Goal: Information Seeking & Learning: Learn about a topic

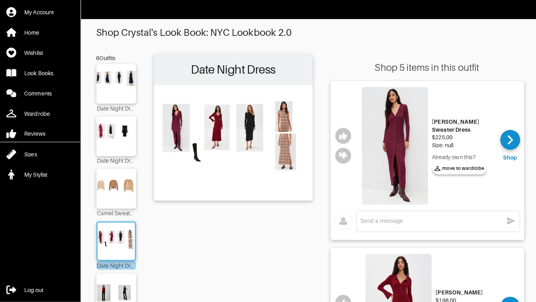
scroll to position [119, 0]
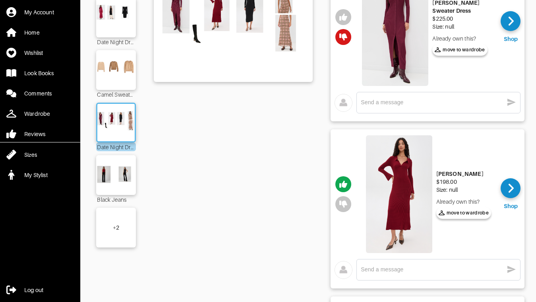
scroll to position [119, 0]
click at [432, 200] on img at bounding box center [399, 194] width 66 height 118
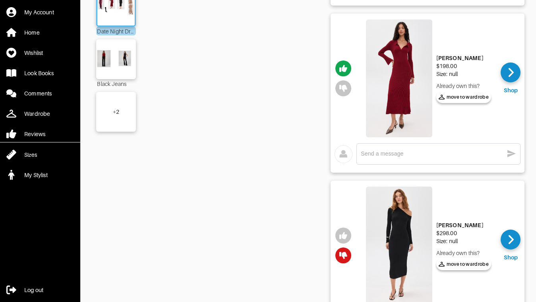
scroll to position [0, 0]
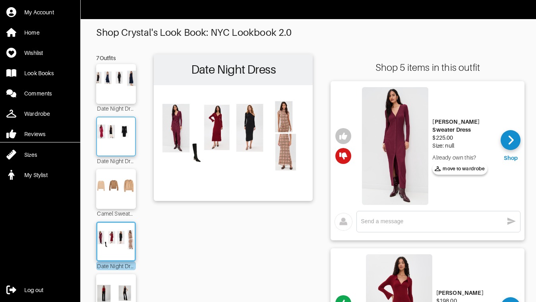
click at [123, 136] on img at bounding box center [116, 136] width 43 height 30
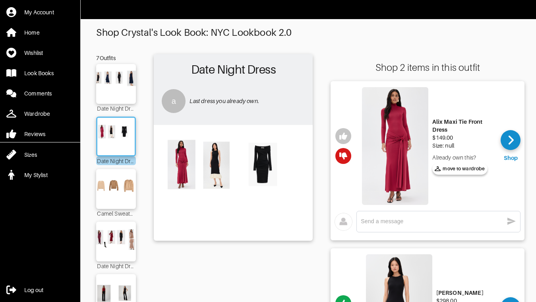
click at [268, 161] on img at bounding box center [233, 182] width 151 height 106
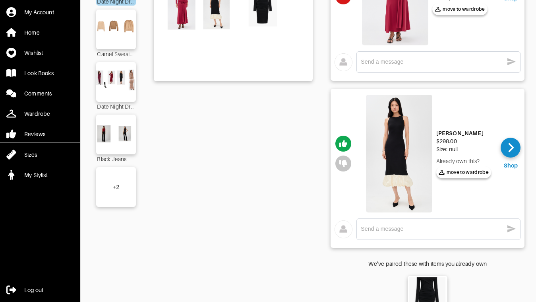
scroll to position [191, 0]
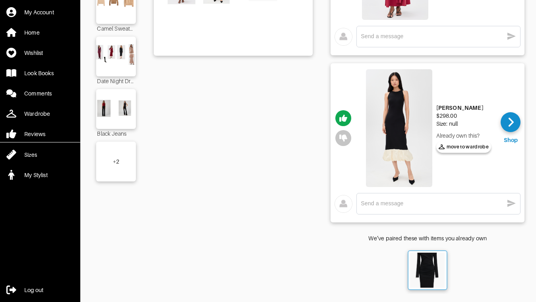
click at [431, 269] on img at bounding box center [427, 269] width 35 height 35
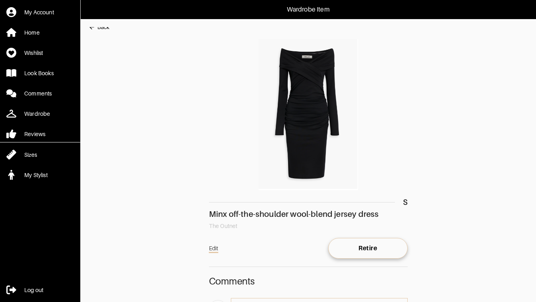
click at [307, 119] on img at bounding box center [308, 114] width 199 height 151
click at [306, 85] on img at bounding box center [308, 114] width 199 height 151
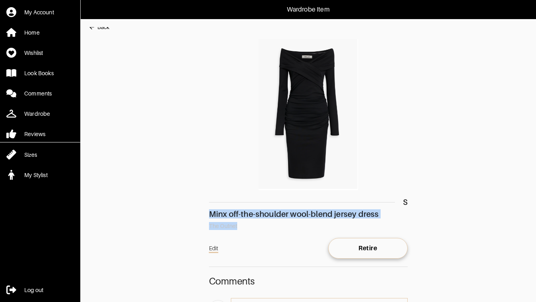
drag, startPoint x: 210, startPoint y: 215, endPoint x: 244, endPoint y: 228, distance: 36.3
click at [244, 228] on div "S Minx off-the-shoulder wool-blend jersey dress The Outnet" at bounding box center [308, 134] width 199 height 191
copy div "Minx off-the-shoulder wool-blend jersey dress The Outnet"
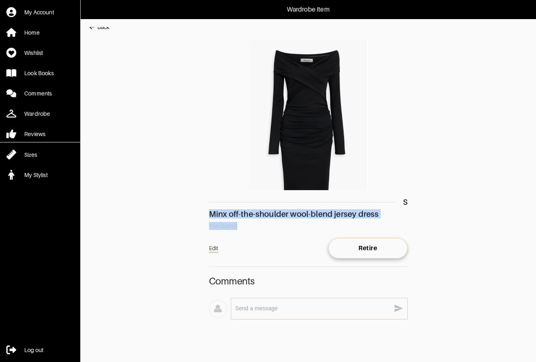
click at [99, 27] on div "Back" at bounding box center [103, 27] width 12 height 8
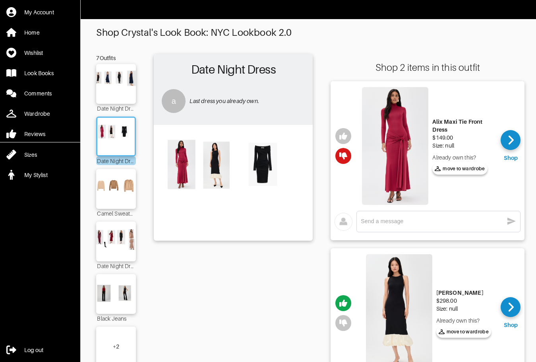
click at [414, 278] on img at bounding box center [399, 313] width 66 height 118
click at [115, 196] on img at bounding box center [116, 189] width 43 height 30
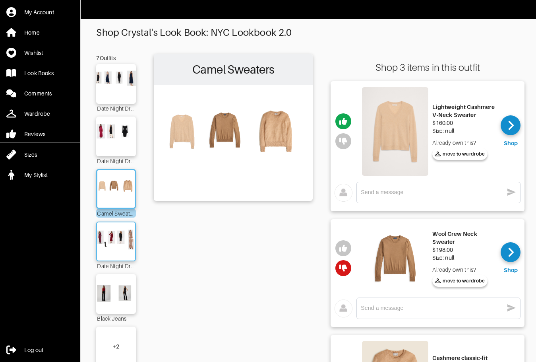
click at [116, 242] on img at bounding box center [116, 241] width 43 height 30
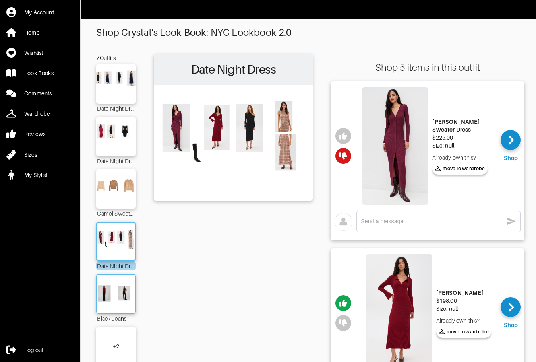
click at [123, 296] on img at bounding box center [116, 294] width 43 height 30
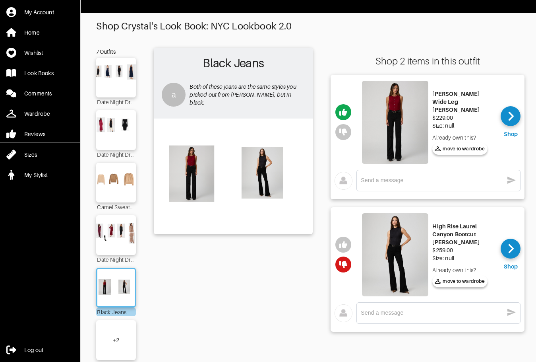
scroll to position [27, 0]
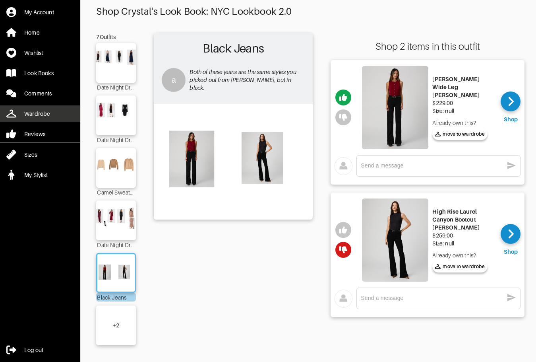
click at [39, 111] on div "Wardrobe" at bounding box center [37, 114] width 26 height 8
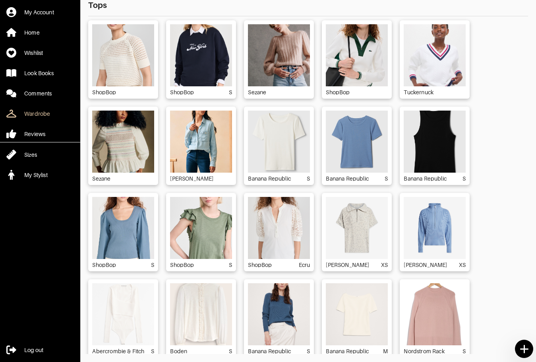
scroll to position [617, 0]
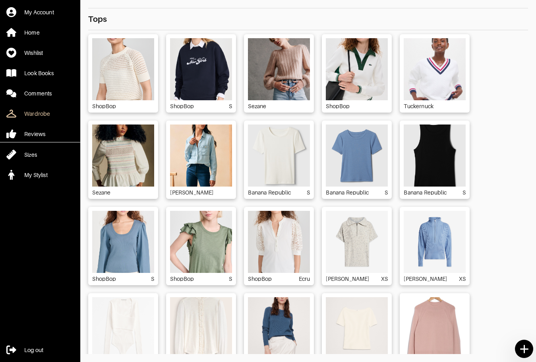
click at [209, 56] on img at bounding box center [201, 69] width 62 height 62
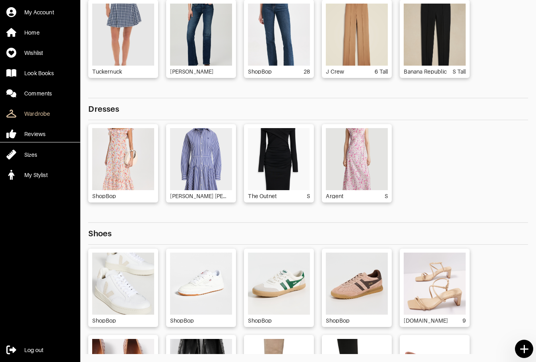
scroll to position [159, 0]
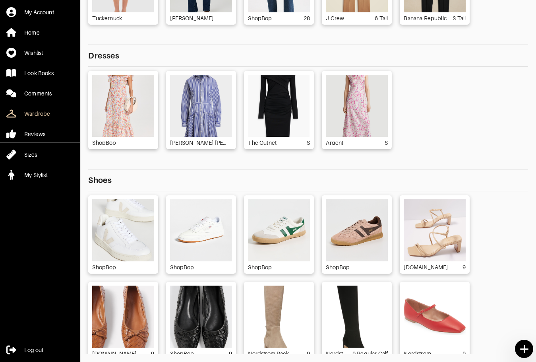
click at [121, 90] on img at bounding box center [123, 106] width 62 height 62
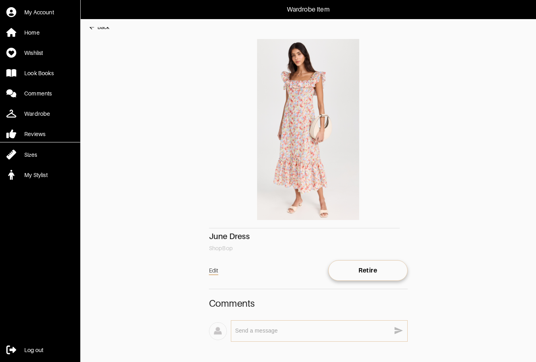
click at [93, 29] on icon "button" at bounding box center [92, 27] width 5 height 4
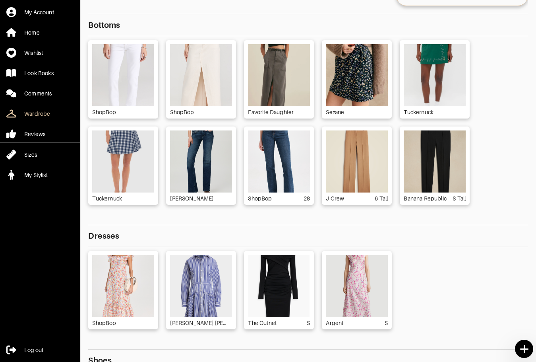
scroll to position [33, 0]
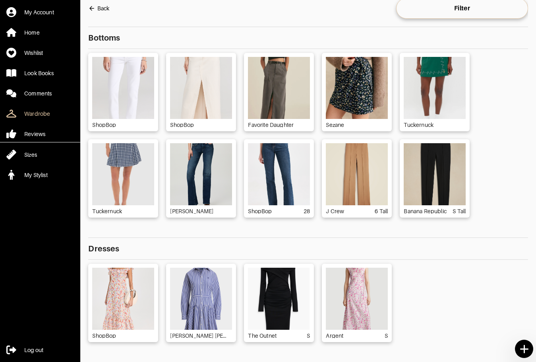
click at [288, 84] on img at bounding box center [279, 88] width 62 height 62
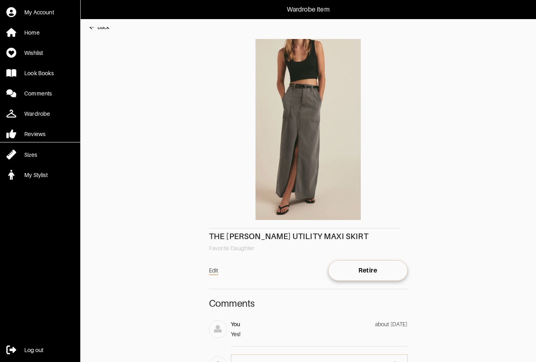
click at [101, 29] on div "Back" at bounding box center [103, 27] width 12 height 8
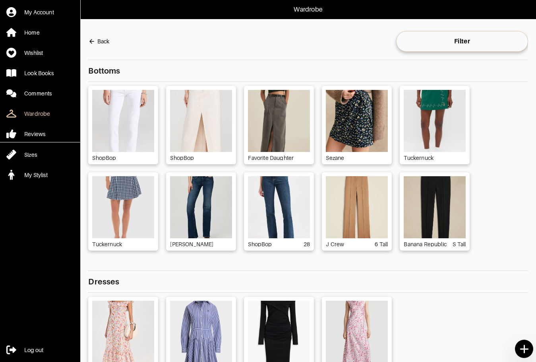
click at [202, 120] on img at bounding box center [201, 121] width 62 height 62
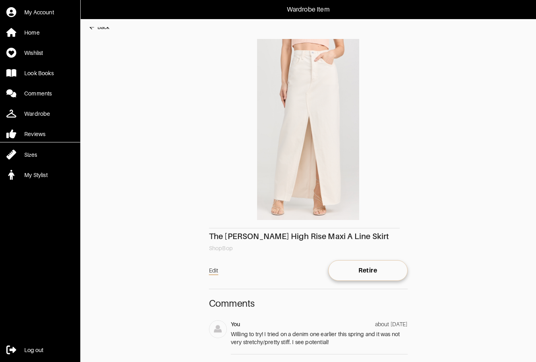
click at [99, 30] on div "Back" at bounding box center [103, 27] width 12 height 8
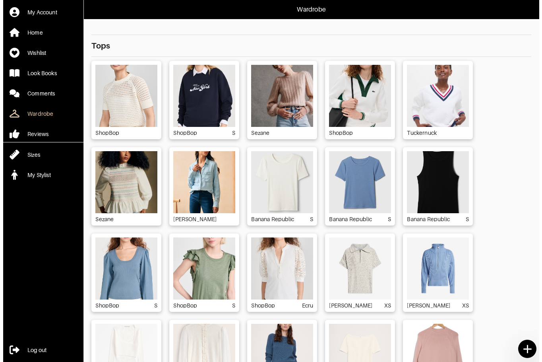
scroll to position [656, 0]
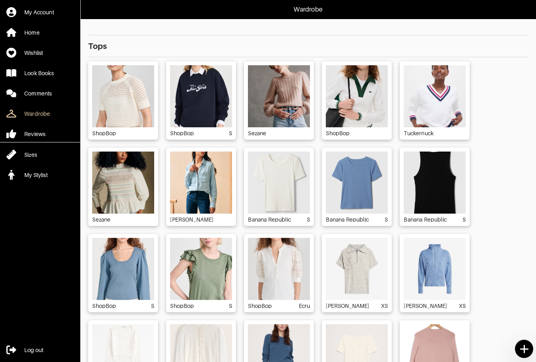
click at [443, 102] on img at bounding box center [435, 96] width 62 height 62
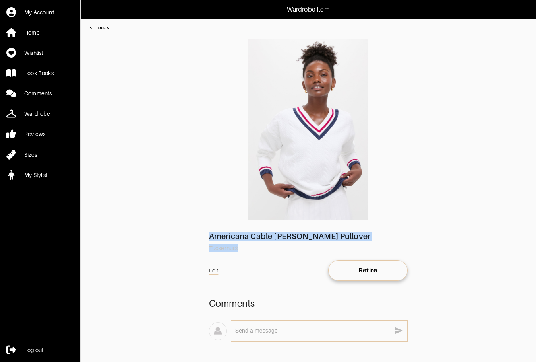
drag, startPoint x: 210, startPoint y: 236, endPoint x: 329, endPoint y: 246, distance: 119.2
click at [329, 246] on div "Americana Cable [PERSON_NAME] Pullover Tuckernuck" at bounding box center [308, 145] width 199 height 213
copy div "Americana Cable [PERSON_NAME] Pullover Tuckernuck"
click at [108, 28] on div "Back" at bounding box center [103, 27] width 12 height 8
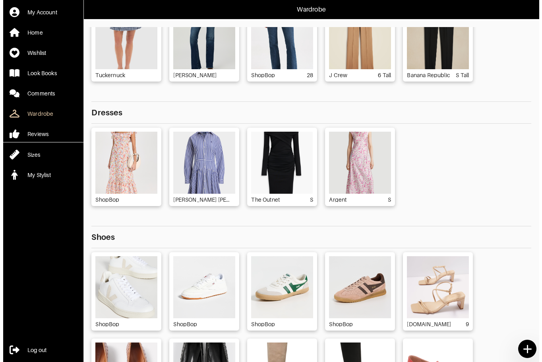
scroll to position [199, 0]
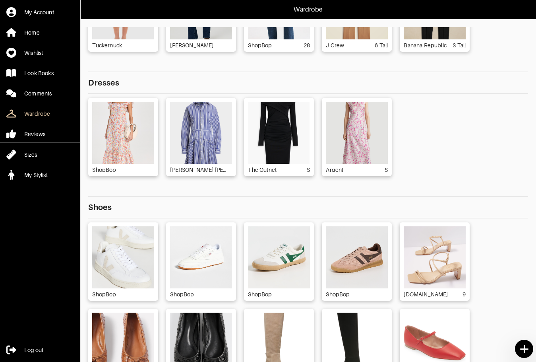
click at [347, 263] on img at bounding box center [357, 257] width 62 height 62
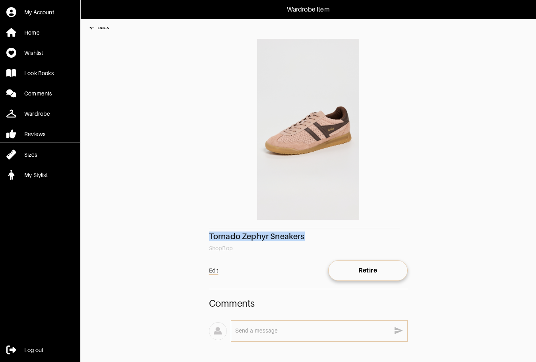
drag, startPoint x: 210, startPoint y: 234, endPoint x: 308, endPoint y: 237, distance: 98.2
click at [308, 237] on div "Tornado Zephyr Sneakers" at bounding box center [308, 236] width 199 height 8
copy div "Tornado Zephyr Sneakers"
click at [97, 27] on div "Wardrobe Item My Account Home Wishlist Look Books Comments Wardrobe Reviews Siz…" at bounding box center [268, 188] width 536 height 377
click at [99, 29] on div "Back" at bounding box center [103, 27] width 12 height 8
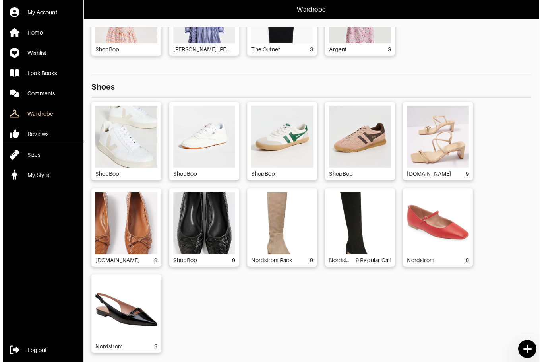
scroll to position [318, 0]
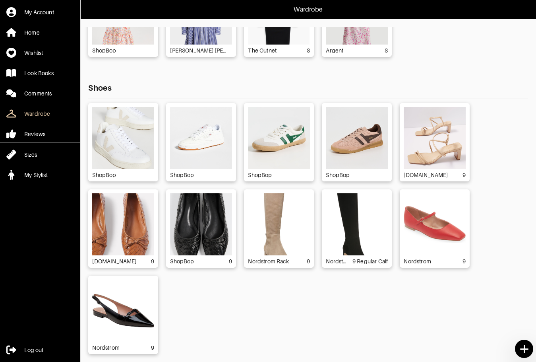
click at [282, 149] on img at bounding box center [279, 138] width 62 height 62
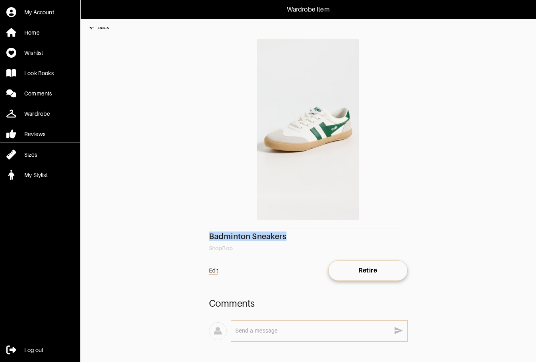
drag, startPoint x: 211, startPoint y: 236, endPoint x: 291, endPoint y: 240, distance: 80.4
click at [291, 239] on div "Badminton Sneakers" at bounding box center [308, 236] width 199 height 8
copy div "Badminton Sneakers"
click at [240, 234] on div "Badminton Sneakers" at bounding box center [308, 236] width 199 height 8
click at [107, 28] on div "Back" at bounding box center [103, 27] width 12 height 8
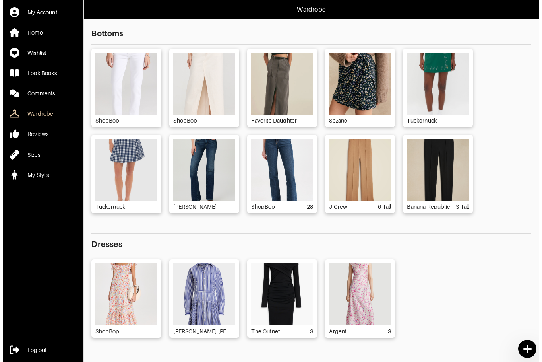
scroll to position [238, 0]
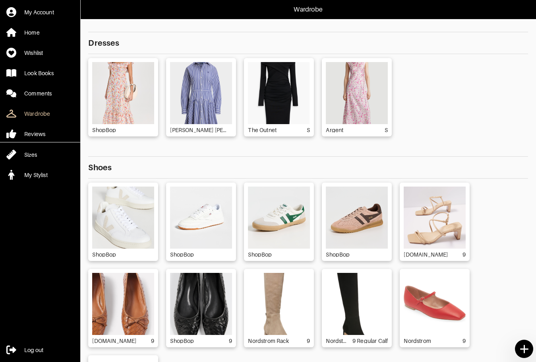
click at [359, 221] on img at bounding box center [357, 217] width 62 height 62
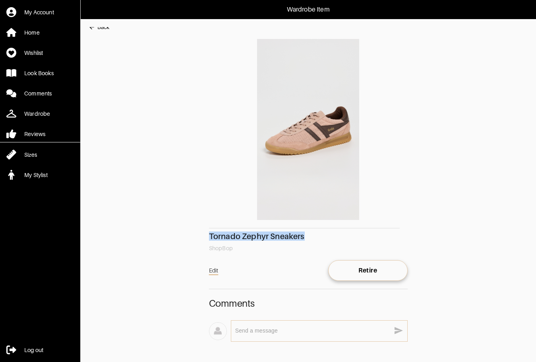
drag, startPoint x: 209, startPoint y: 235, endPoint x: 306, endPoint y: 234, distance: 97.0
click at [306, 234] on div "Tornado Zephyr Sneakers" at bounding box center [308, 236] width 199 height 8
copy div "Tornado Zephyr Sneakers"
click at [102, 27] on div "Back" at bounding box center [103, 27] width 12 height 8
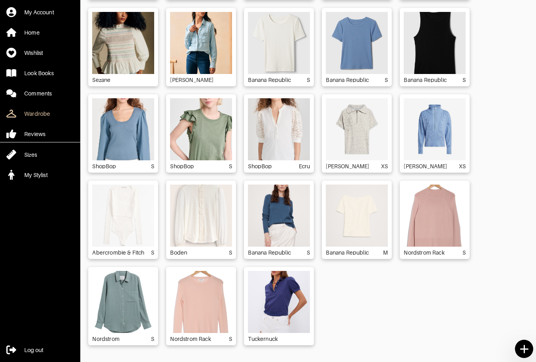
scroll to position [736, 0]
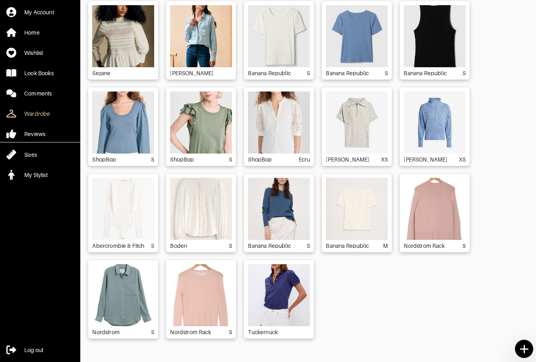
click at [132, 117] on img at bounding box center [123, 122] width 62 height 62
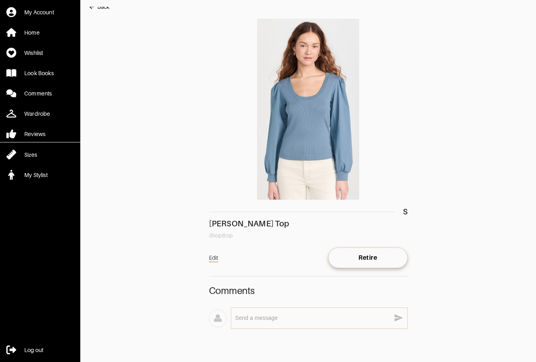
scroll to position [37, 0]
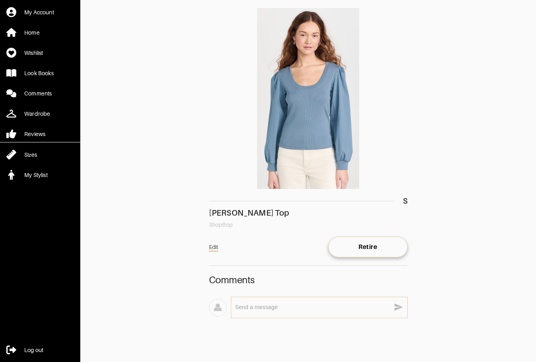
click at [329, 124] on img at bounding box center [308, 98] width 199 height 181
click at [219, 209] on div "[PERSON_NAME] Top" at bounding box center [308, 213] width 199 height 8
drag, startPoint x: 210, startPoint y: 207, endPoint x: 258, endPoint y: 207, distance: 48.1
click at [258, 209] on div "[PERSON_NAME] Top" at bounding box center [308, 213] width 199 height 8
copy div "[PERSON_NAME] Top"
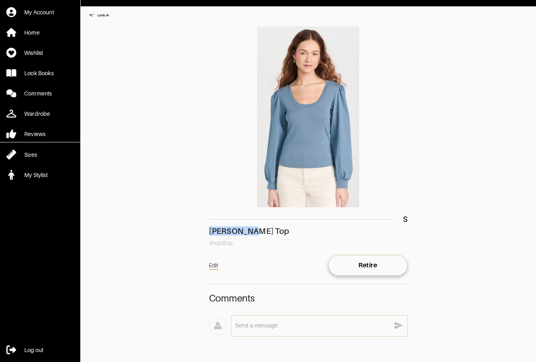
scroll to position [0, 0]
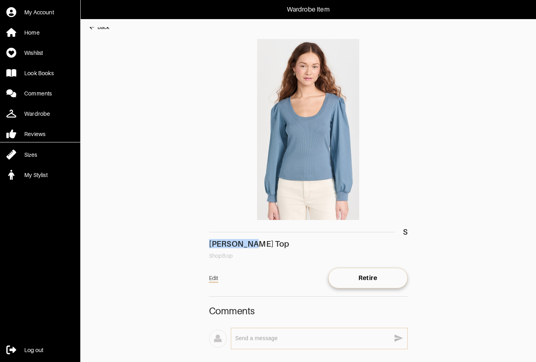
click at [98, 30] on button "Back" at bounding box center [98, 27] width 21 height 16
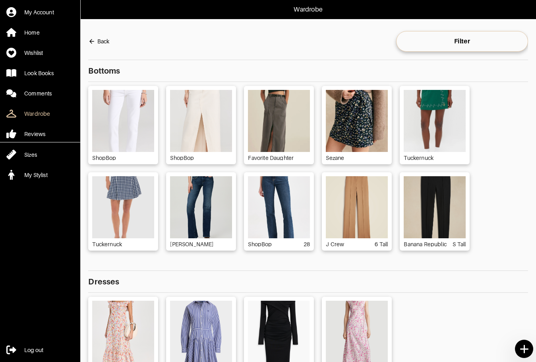
click at [360, 129] on img at bounding box center [357, 121] width 62 height 62
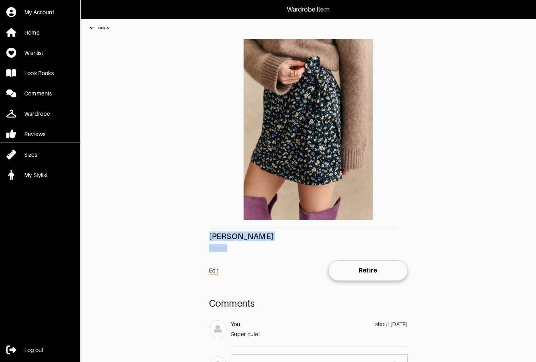
drag, startPoint x: 209, startPoint y: 237, endPoint x: 233, endPoint y: 253, distance: 28.3
click at [233, 253] on div "[PERSON_NAME] SKIRT Sezane Edit Retire Comments You about [DATE] Super cute! x" at bounding box center [308, 211] width 199 height 345
copy div "[PERSON_NAME]"
